Goal: Transaction & Acquisition: Subscribe to service/newsletter

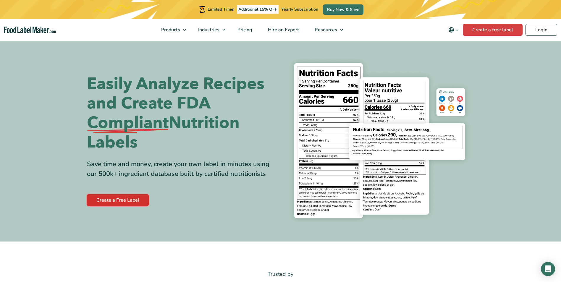
click at [109, 199] on link "Create a Free Label" at bounding box center [118, 200] width 62 height 12
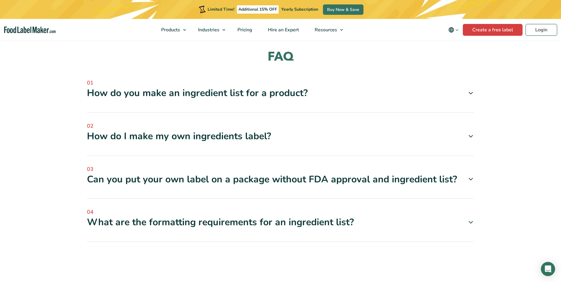
scroll to position [650, 0]
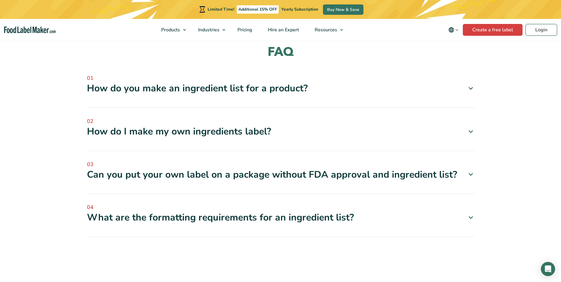
click at [470, 175] on icon at bounding box center [470, 174] width 7 height 7
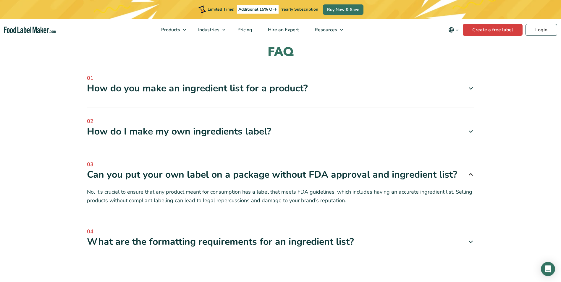
click at [470, 175] on icon at bounding box center [470, 174] width 7 height 7
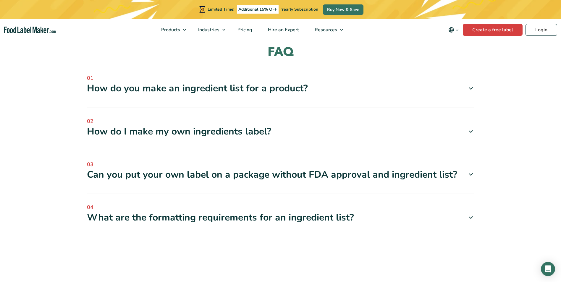
click at [470, 131] on icon at bounding box center [470, 131] width 7 height 7
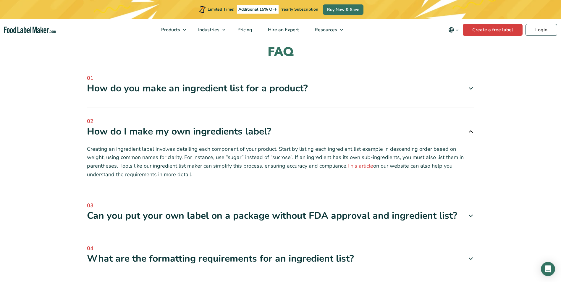
click at [470, 131] on icon at bounding box center [470, 131] width 7 height 7
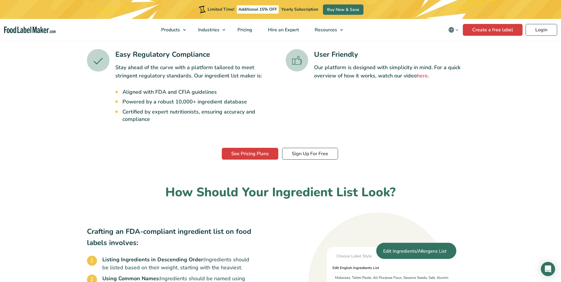
scroll to position [186, 0]
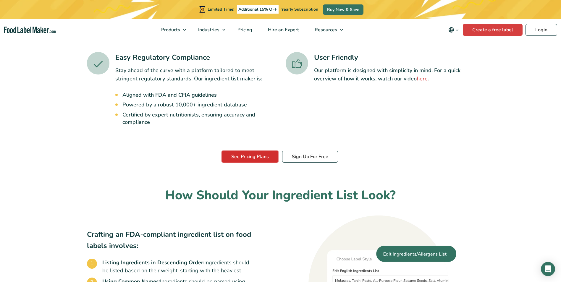
click at [249, 155] on link "See Pricing Plans" at bounding box center [250, 157] width 56 height 12
